Goal: Feedback & Contribution: Leave review/rating

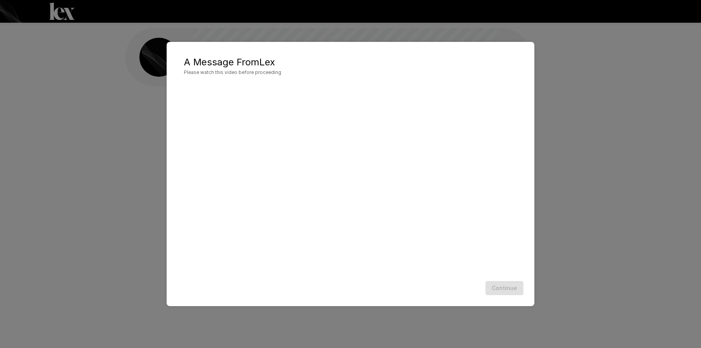
click at [513, 296] on div "Continue" at bounding box center [350, 288] width 352 height 21
click at [507, 286] on div "Continue" at bounding box center [350, 288] width 352 height 21
click at [515, 292] on button "Continue" at bounding box center [504, 288] width 38 height 14
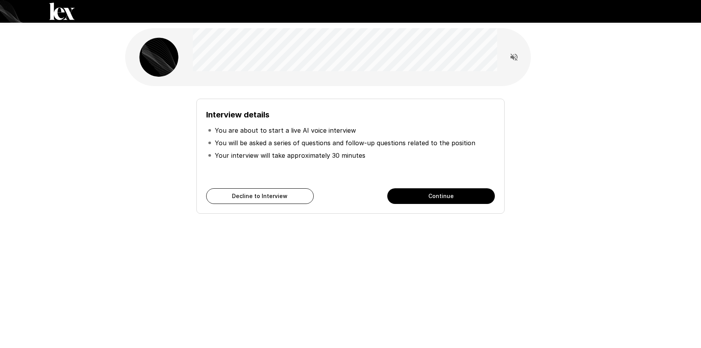
click at [416, 193] on button "Continue" at bounding box center [441, 196] width 108 height 16
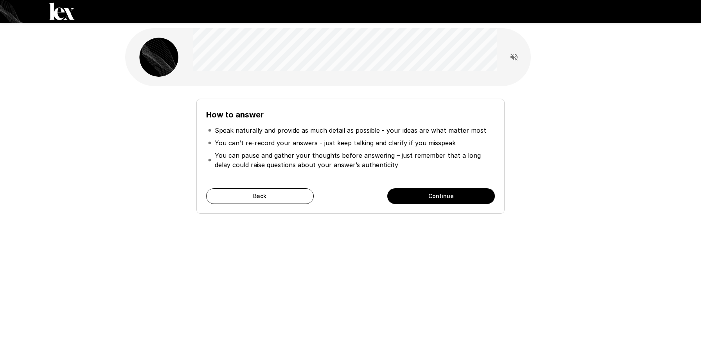
click at [460, 194] on button "Continue" at bounding box center [441, 196] width 108 height 16
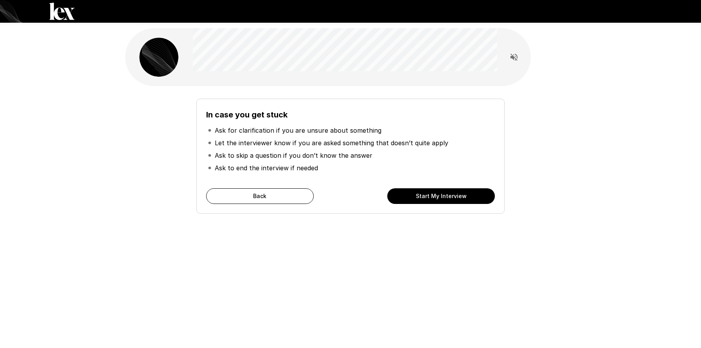
click at [469, 199] on button "Start My Interview" at bounding box center [441, 196] width 108 height 16
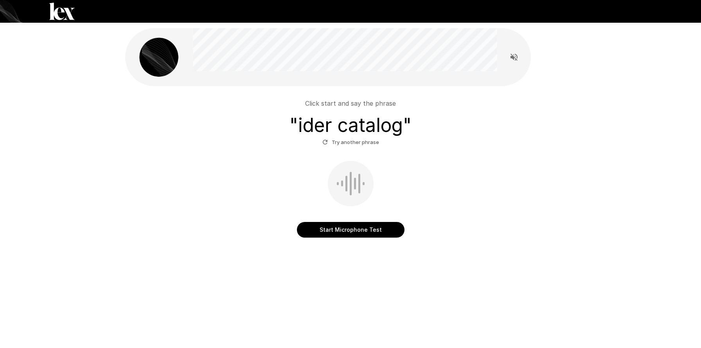
click at [377, 234] on button "Start Microphone Test" at bounding box center [351, 230] width 108 height 16
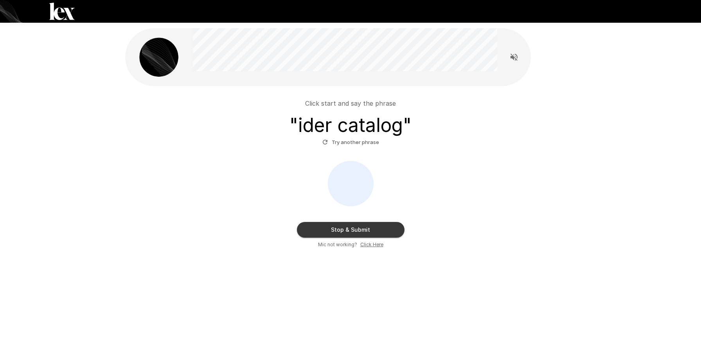
click at [374, 232] on button "Stop & Submit" at bounding box center [351, 230] width 108 height 16
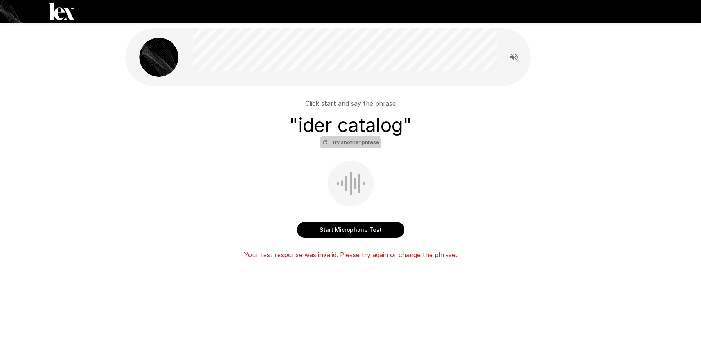
click at [349, 144] on button "Try another phrase" at bounding box center [350, 142] width 61 height 12
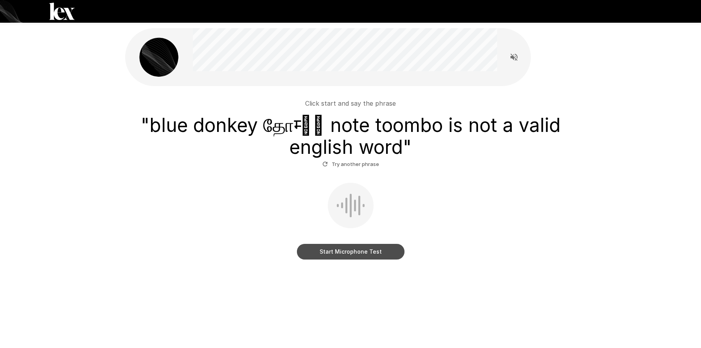
click at [353, 255] on button "Start Microphone Test" at bounding box center [351, 252] width 108 height 16
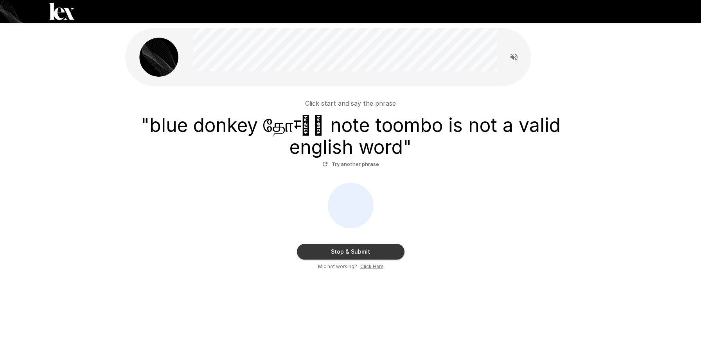
click at [368, 248] on button "Stop & Submit" at bounding box center [351, 252] width 108 height 16
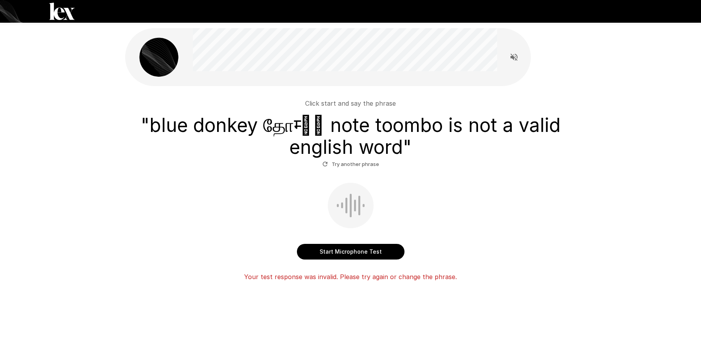
click at [368, 168] on button "Try another phrase" at bounding box center [350, 164] width 61 height 12
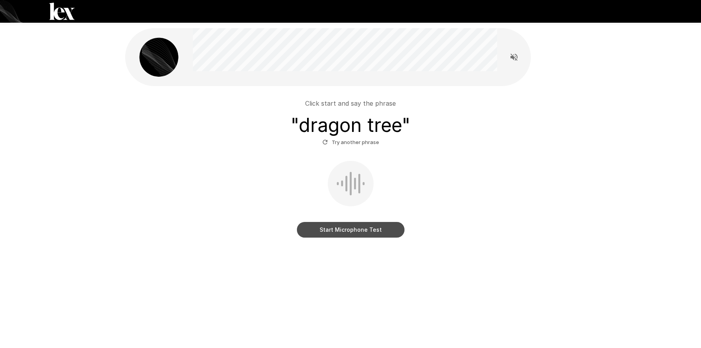
click at [365, 231] on button "Start Microphone Test" at bounding box center [351, 230] width 108 height 16
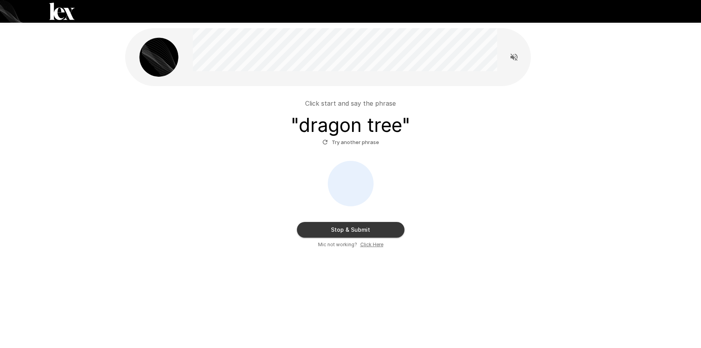
click at [360, 228] on button "Stop & Submit" at bounding box center [351, 230] width 108 height 16
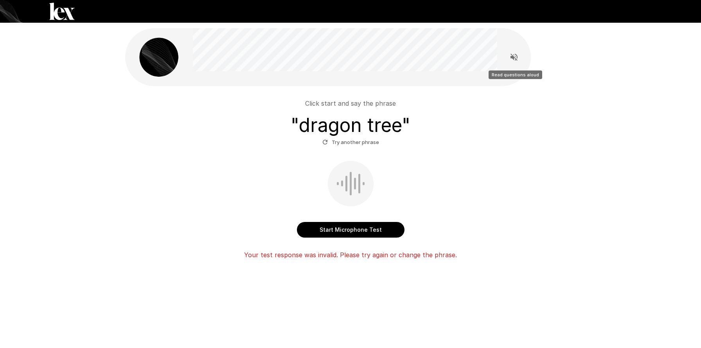
click at [513, 56] on icon "Read questions aloud" at bounding box center [513, 57] width 7 height 7
click at [561, 77] on div "Click start and say the phrase " dragon tree " Try another phrase Start Microph…" at bounding box center [350, 162] width 469 height 325
click at [519, 147] on div "Click start and say the phrase " dragon tree " Try another phrase" at bounding box center [350, 124] width 444 height 50
click at [358, 146] on button "Try another phrase" at bounding box center [350, 142] width 61 height 12
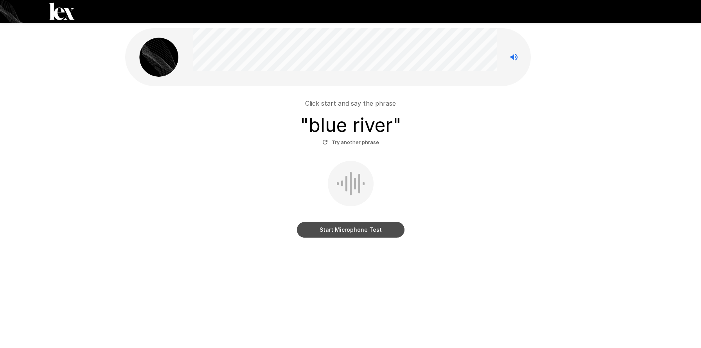
click at [340, 229] on button "Start Microphone Test" at bounding box center [351, 230] width 108 height 16
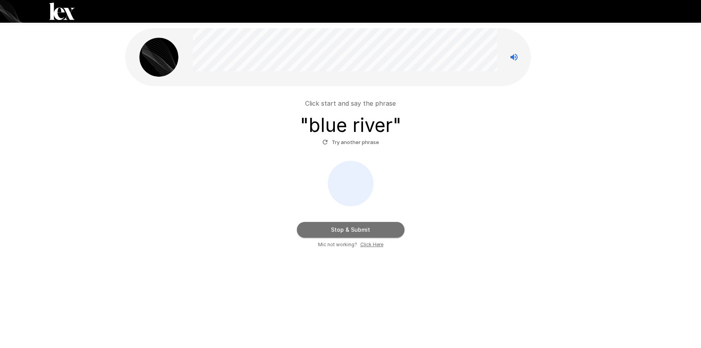
click at [340, 229] on button "Stop & Submit" at bounding box center [351, 230] width 108 height 16
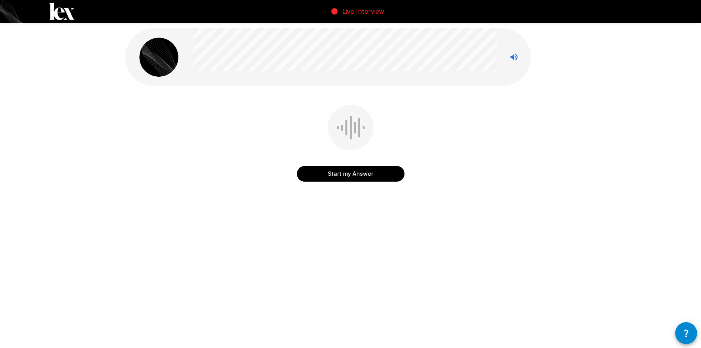
click at [360, 172] on button "Start my Answer" at bounding box center [351, 174] width 108 height 16
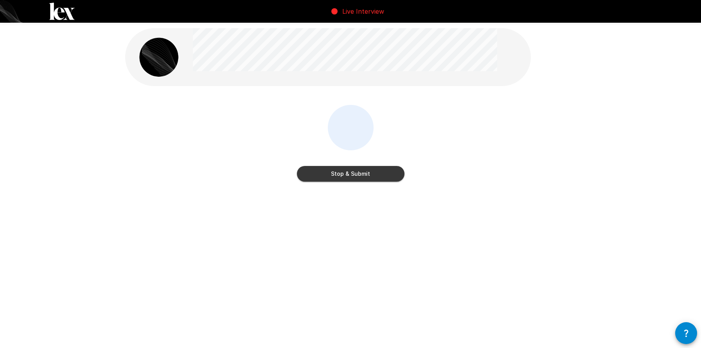
click at [360, 172] on button "Stop & Submit" at bounding box center [351, 174] width 108 height 16
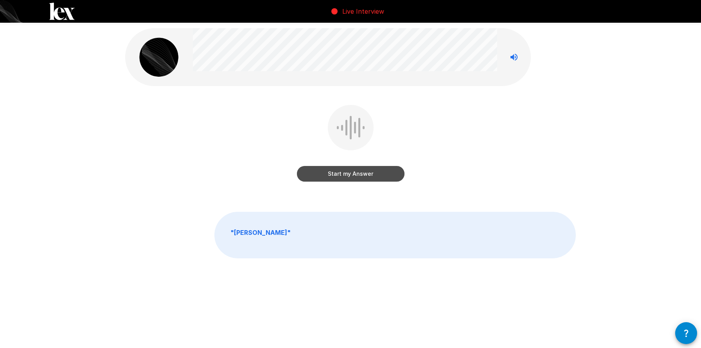
click at [359, 176] on button "Start my Answer" at bounding box center [351, 174] width 108 height 16
click at [357, 178] on button "Stop & Submit" at bounding box center [351, 174] width 108 height 16
click at [357, 178] on button "Start my Answer" at bounding box center [351, 174] width 108 height 16
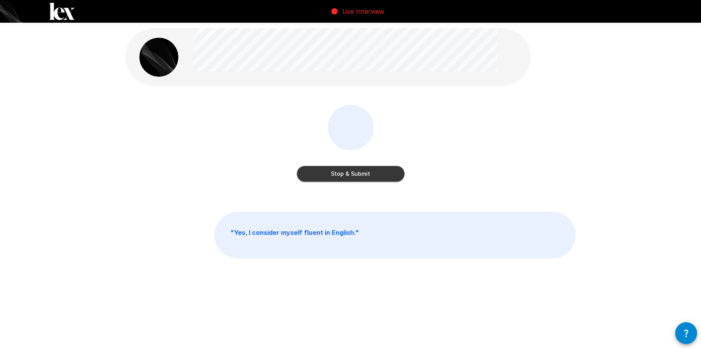
click at [357, 178] on button "Stop & Submit" at bounding box center [351, 174] width 108 height 16
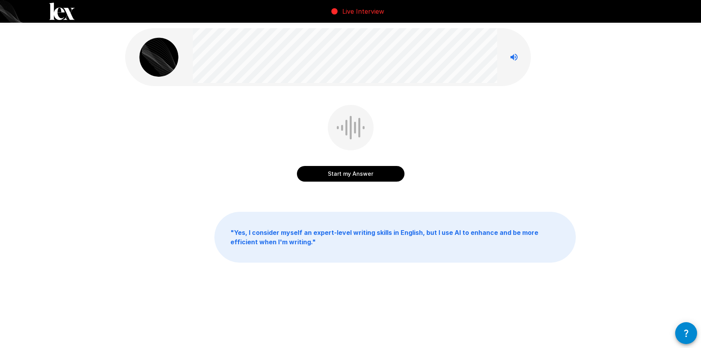
click at [357, 178] on button "Start my Answer" at bounding box center [351, 174] width 108 height 16
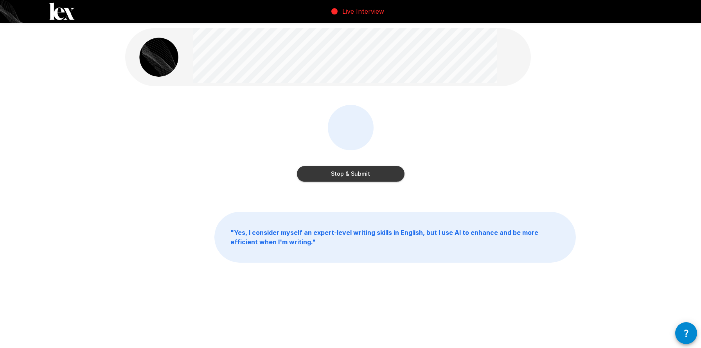
click at [357, 178] on button "Stop & Submit" at bounding box center [351, 174] width 108 height 16
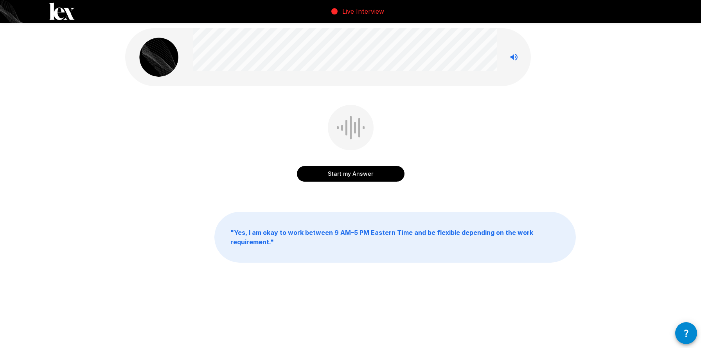
click at [357, 178] on button "Start my Answer" at bounding box center [351, 174] width 108 height 16
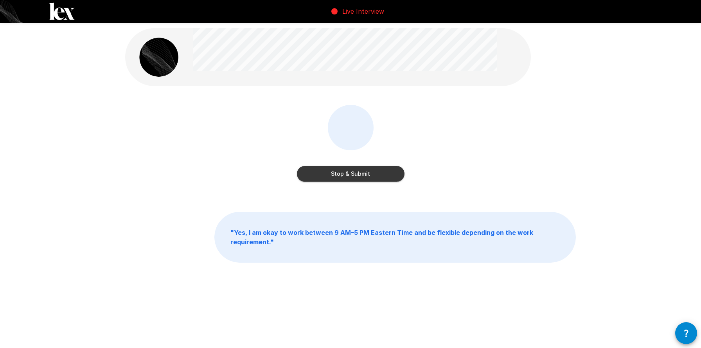
click at [357, 178] on button "Stop & Submit" at bounding box center [351, 174] width 108 height 16
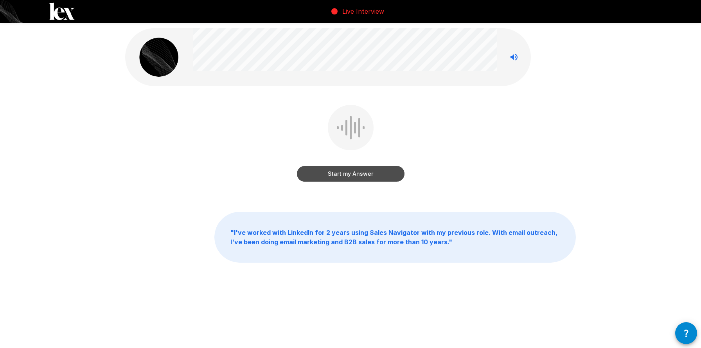
click at [357, 178] on button "Start my Answer" at bounding box center [351, 174] width 108 height 16
click at [357, 178] on button "Stop & Submit" at bounding box center [351, 174] width 108 height 16
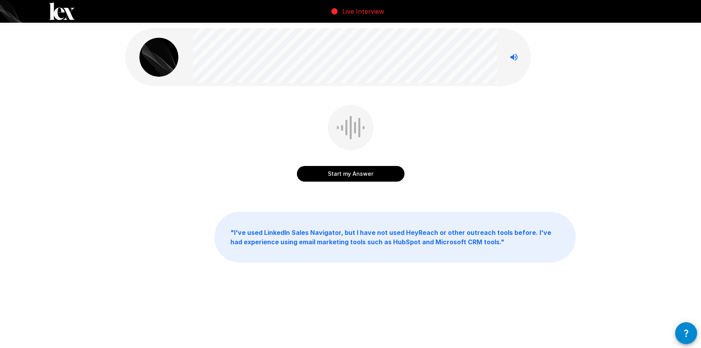
click at [343, 172] on button "Start my Answer" at bounding box center [351, 174] width 108 height 16
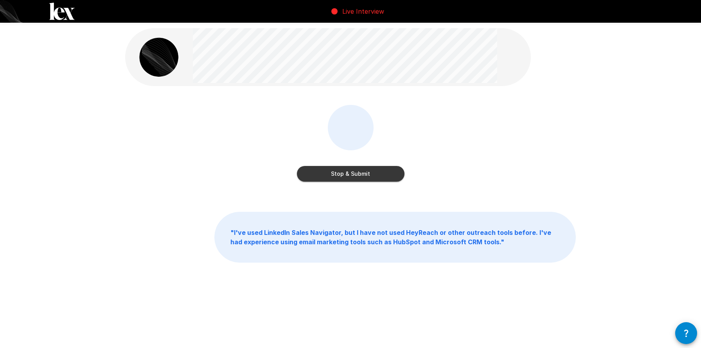
click at [368, 174] on button "Stop & Submit" at bounding box center [351, 174] width 108 height 16
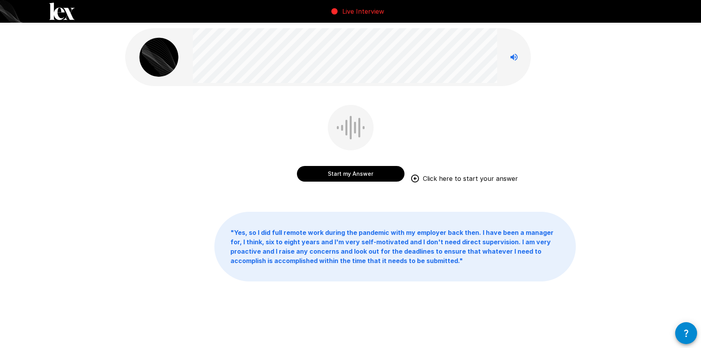
click at [351, 175] on button "Start my Answer" at bounding box center [351, 174] width 108 height 16
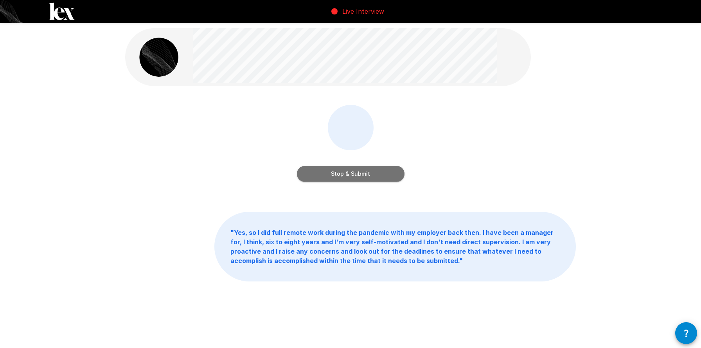
click at [355, 172] on button "Stop & Submit" at bounding box center [351, 174] width 108 height 16
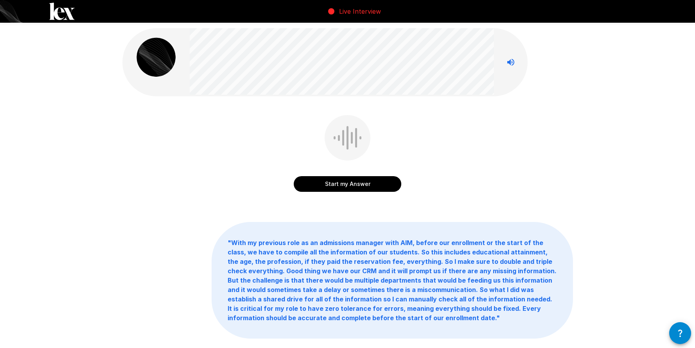
click at [357, 185] on button "Start my Answer" at bounding box center [348, 184] width 108 height 16
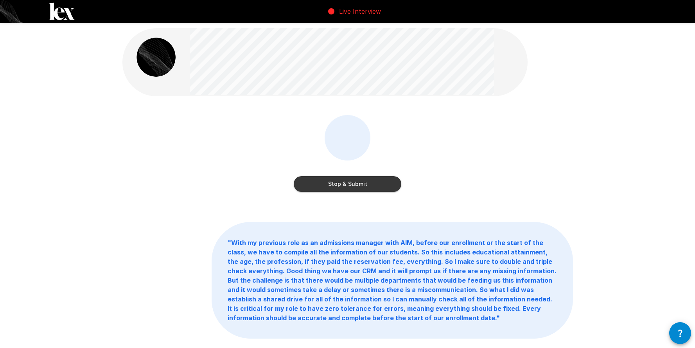
click at [352, 185] on button "Stop & Submit" at bounding box center [348, 184] width 108 height 16
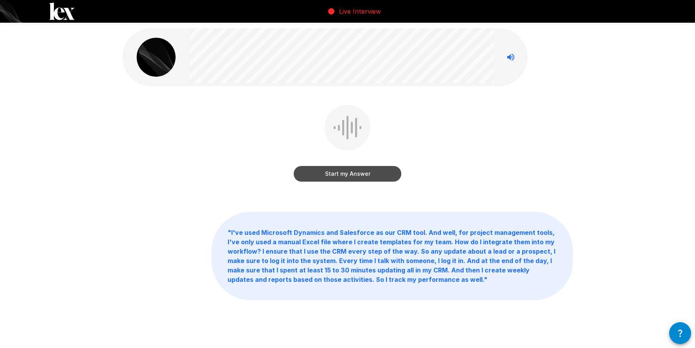
click at [358, 177] on button "Start my Answer" at bounding box center [348, 174] width 108 height 16
click at [369, 176] on button "Stop & Submit" at bounding box center [348, 174] width 108 height 16
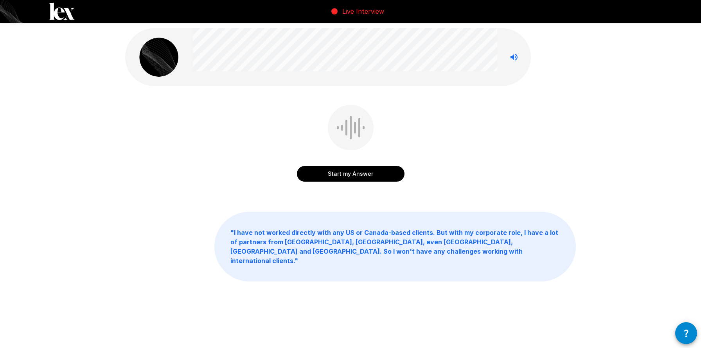
click at [353, 177] on button "Start my Answer" at bounding box center [351, 174] width 108 height 16
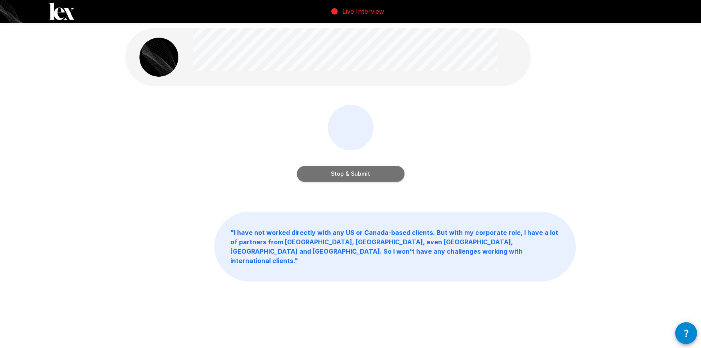
click at [361, 174] on button "Stop & Submit" at bounding box center [351, 174] width 108 height 16
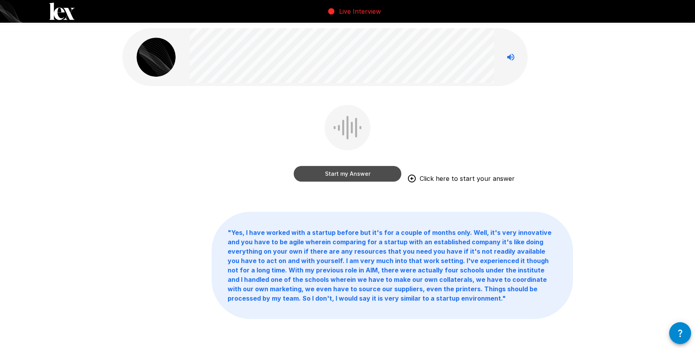
click at [355, 177] on button "Start my Answer" at bounding box center [348, 174] width 108 height 16
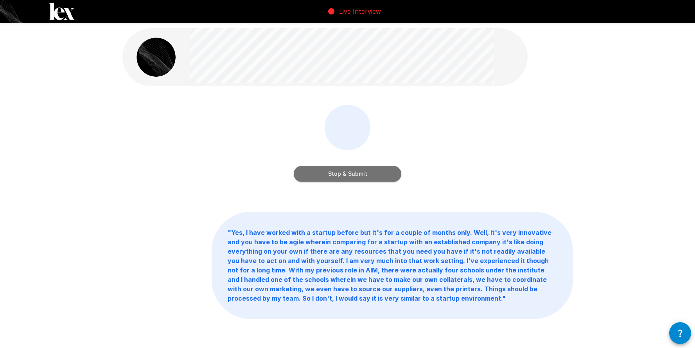
click at [366, 171] on button "Stop & Submit" at bounding box center [348, 174] width 108 height 16
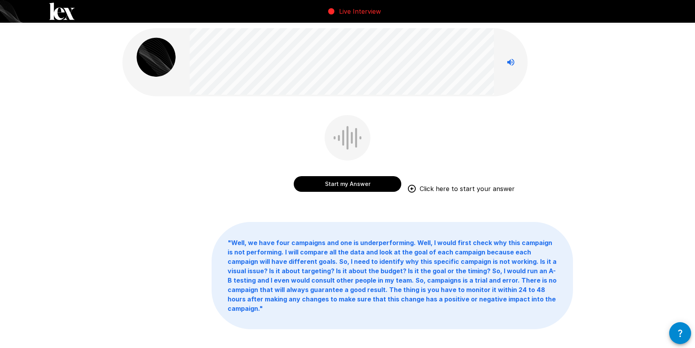
click at [356, 186] on button "Start my Answer" at bounding box center [348, 184] width 108 height 16
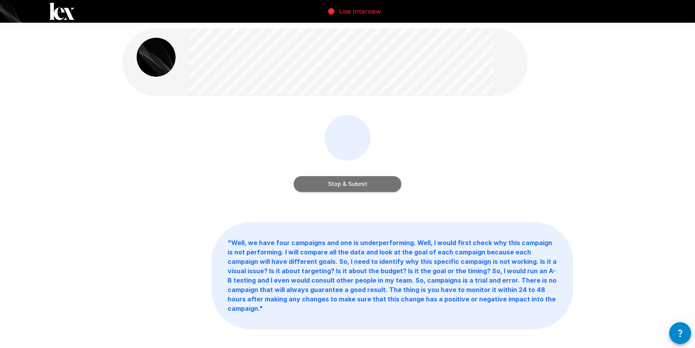
click at [358, 187] on button "Stop & Submit" at bounding box center [348, 184] width 108 height 16
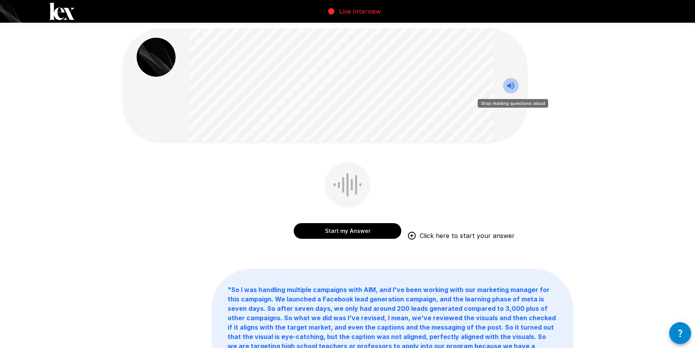
click at [510, 89] on icon "Stop reading questions aloud" at bounding box center [510, 85] width 9 height 9
click at [510, 89] on icon "Read questions aloud" at bounding box center [510, 85] width 9 height 9
click at [377, 229] on button "Start my Answer" at bounding box center [348, 231] width 108 height 16
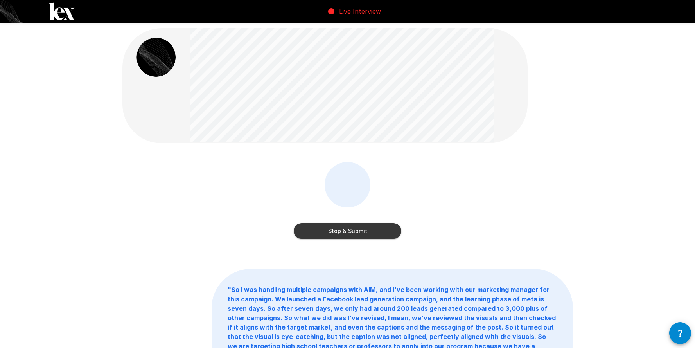
click at [377, 229] on button "Stop & Submit" at bounding box center [348, 231] width 108 height 16
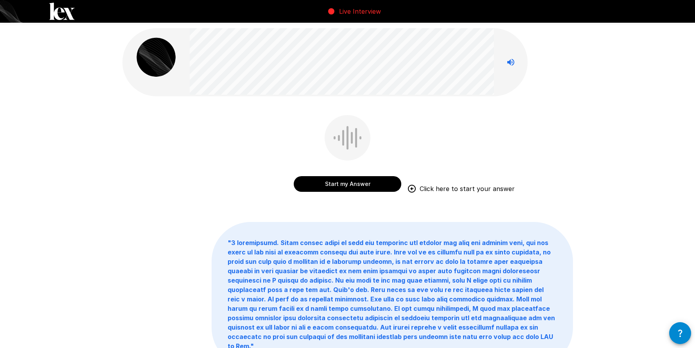
click at [353, 187] on button "Start my Answer" at bounding box center [348, 184] width 108 height 16
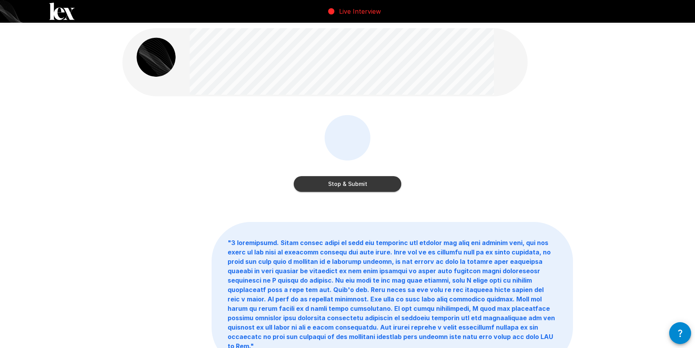
click at [353, 187] on button "Stop & Submit" at bounding box center [348, 184] width 108 height 16
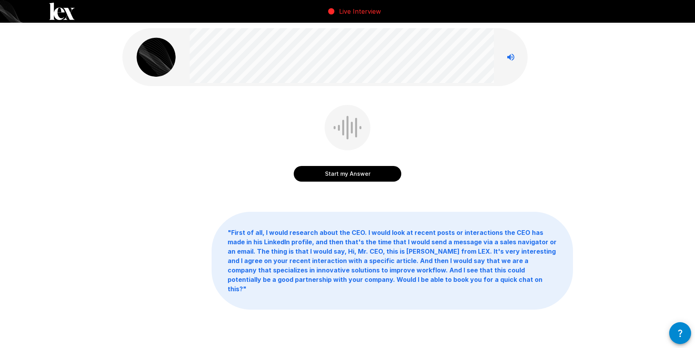
click at [332, 176] on button "Start my Answer" at bounding box center [348, 174] width 108 height 16
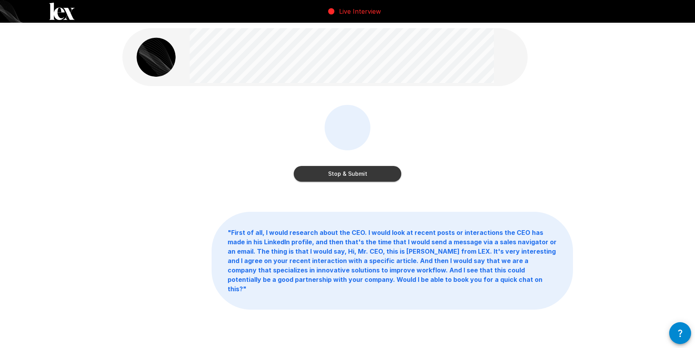
click at [332, 176] on button "Stop & Submit" at bounding box center [348, 174] width 108 height 16
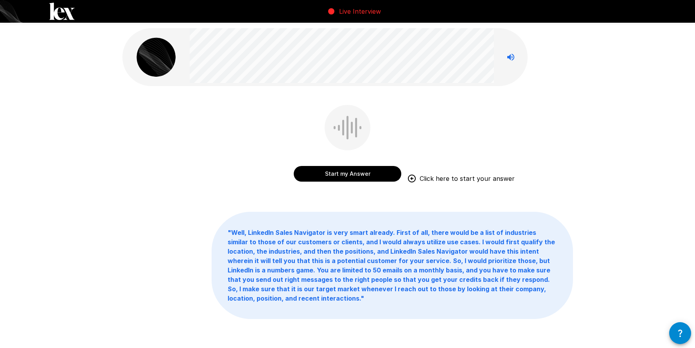
click at [346, 176] on button "Start my Answer" at bounding box center [348, 174] width 108 height 16
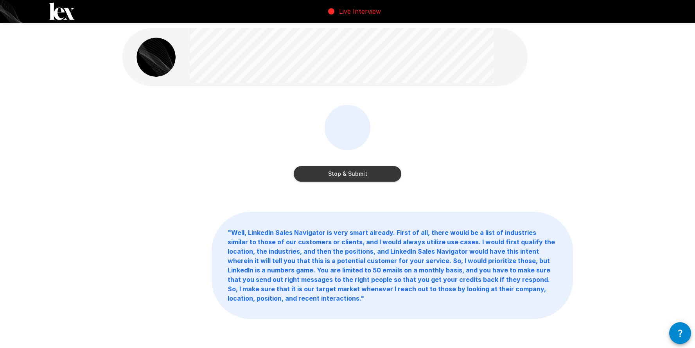
click at [346, 176] on button "Stop & Submit" at bounding box center [348, 174] width 108 height 16
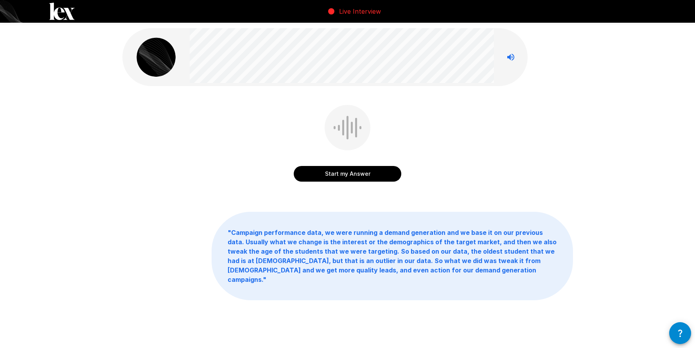
click at [346, 176] on button "Start my Answer" at bounding box center [348, 174] width 108 height 16
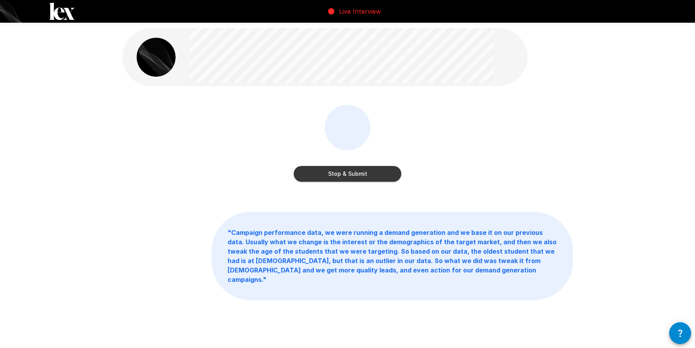
click at [346, 176] on button "Stop & Submit" at bounding box center [348, 174] width 108 height 16
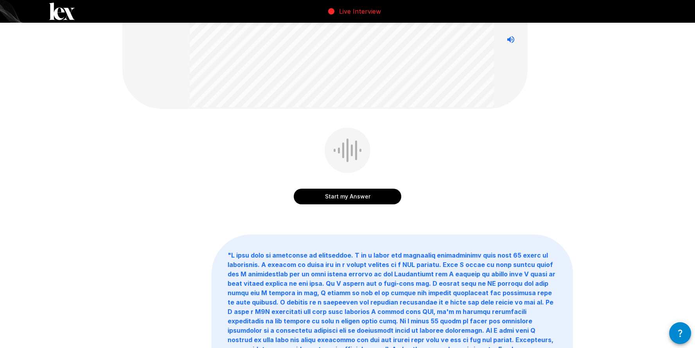
scroll to position [60, 0]
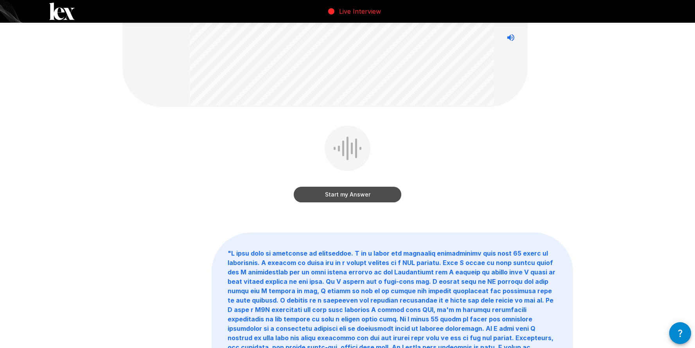
click at [350, 197] on button "Start my Answer" at bounding box center [348, 195] width 108 height 16
click at [350, 197] on button "Stop & Submit" at bounding box center [348, 195] width 108 height 16
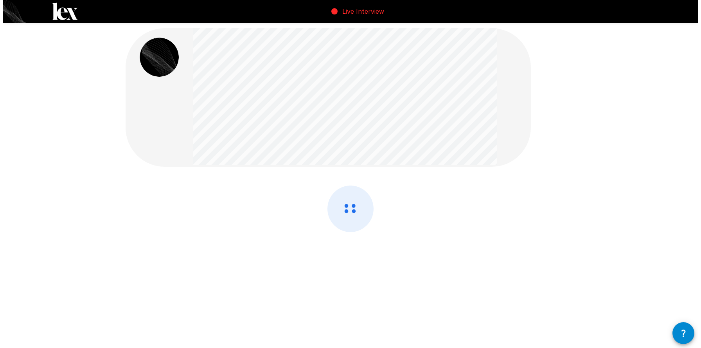
scroll to position [0, 0]
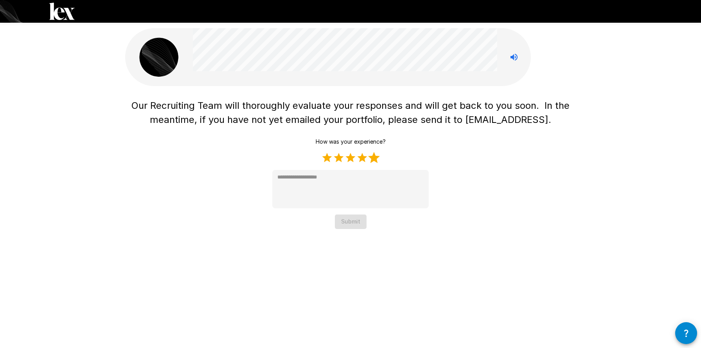
click at [375, 158] on label "5 Stars" at bounding box center [374, 158] width 12 height 12
type textarea "*"
click at [356, 225] on button "Submit" at bounding box center [351, 221] width 32 height 14
